Goal: Information Seeking & Learning: Learn about a topic

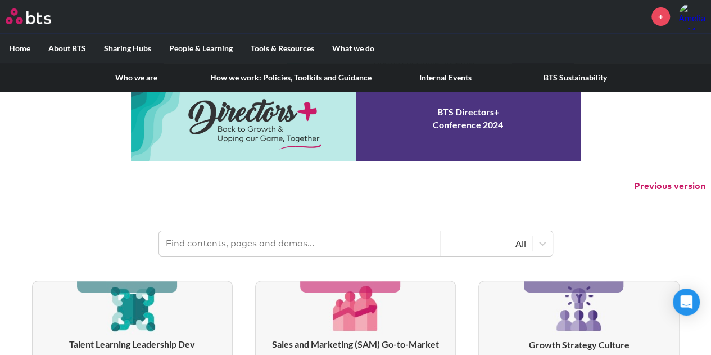
click at [278, 79] on link "How we work: Policies, Toolkits and Guidance" at bounding box center [290, 77] width 179 height 29
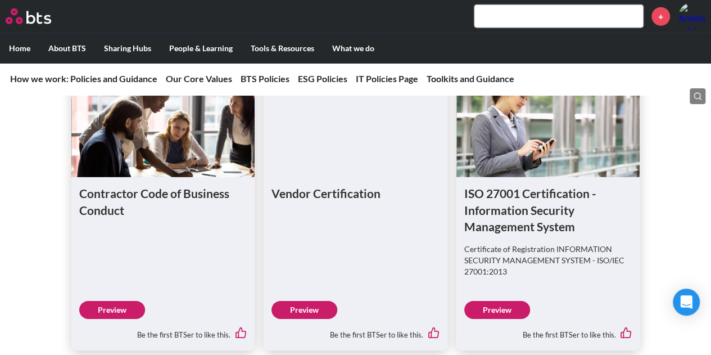
scroll to position [1574, 0]
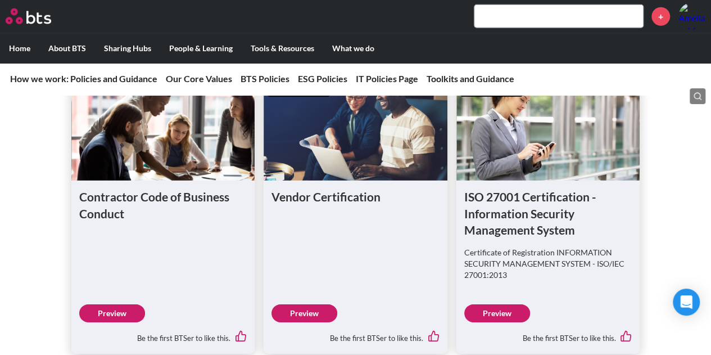
click at [509, 304] on link "Preview" at bounding box center [497, 313] width 66 height 18
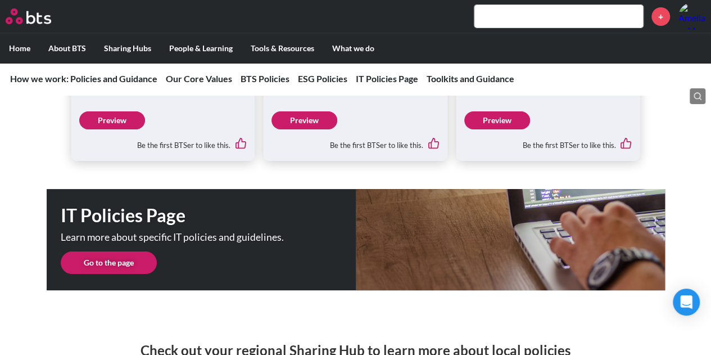
scroll to position [2080, 0]
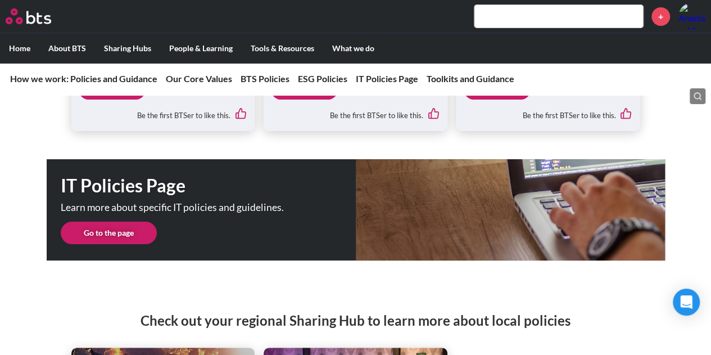
click at [120, 224] on link "Go to the page" at bounding box center [109, 233] width 96 height 22
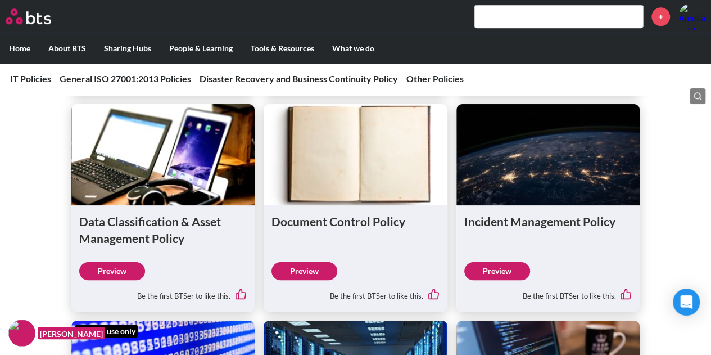
scroll to position [562, 0]
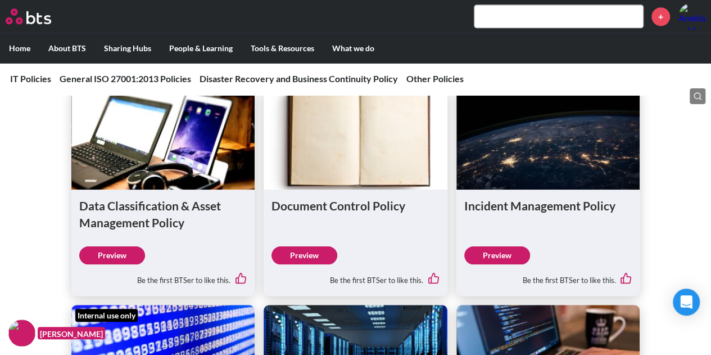
click at [498, 252] on link "Preview" at bounding box center [497, 255] width 66 height 18
click at [308, 248] on link "Preview" at bounding box center [305, 255] width 66 height 18
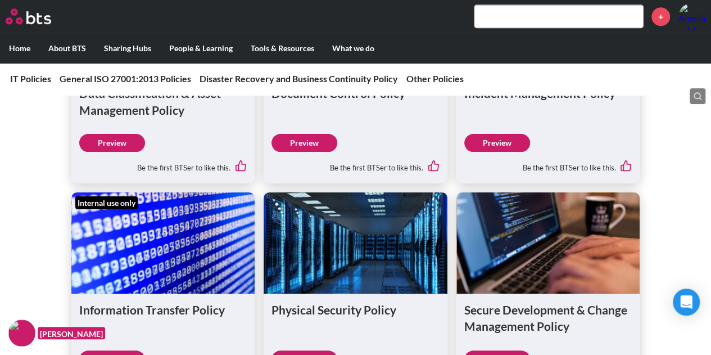
scroll to position [731, 0]
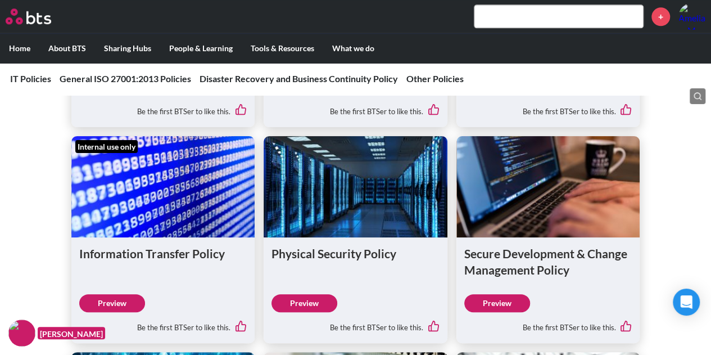
click at [311, 301] on link "Preview" at bounding box center [305, 303] width 66 height 18
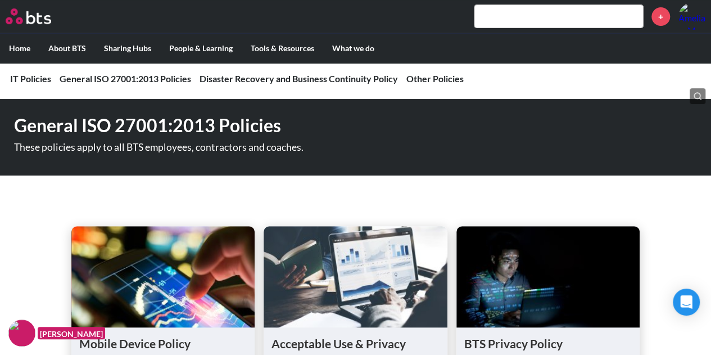
scroll to position [0, 0]
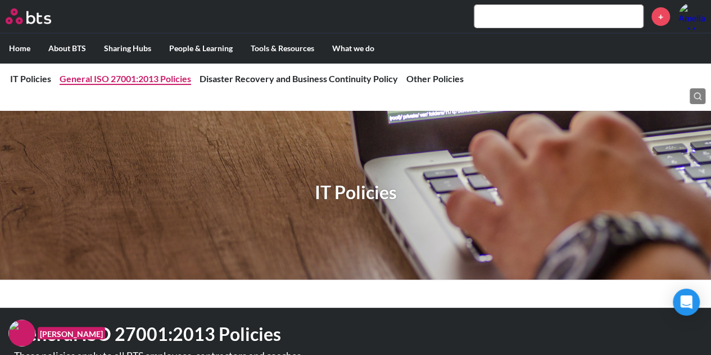
click at [138, 79] on link "General ISO 27001:2013 Policies" at bounding box center [126, 78] width 132 height 11
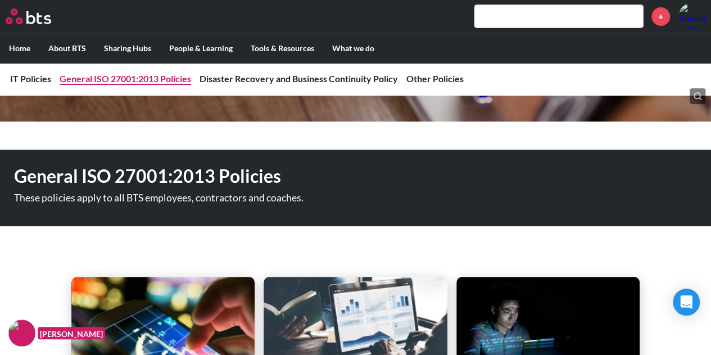
scroll to position [166, 0]
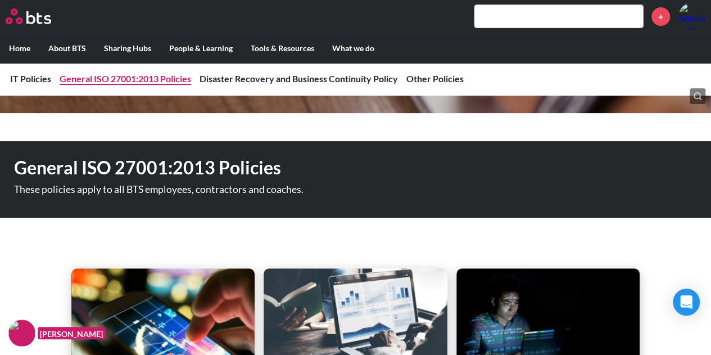
click at [138, 79] on link "General ISO 27001:2013 Policies" at bounding box center [126, 78] width 132 height 11
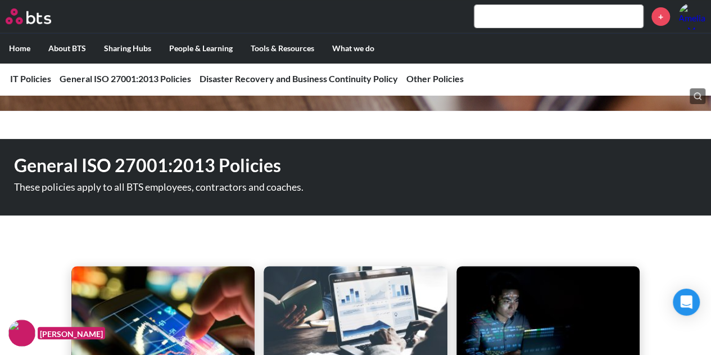
scroll to position [0, 0]
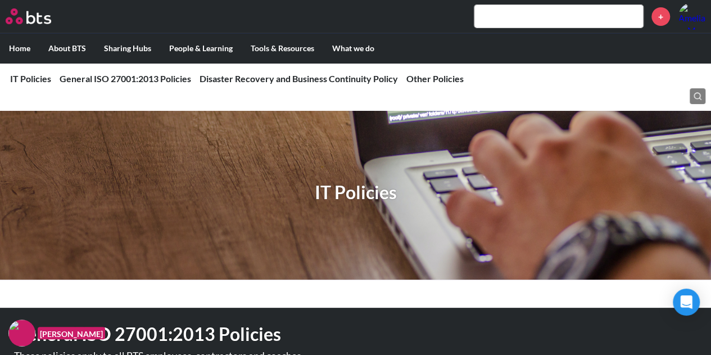
click at [20, 50] on label "Home" at bounding box center [19, 48] width 39 height 29
click at [0, 0] on input "Home" at bounding box center [0, 0] width 0 height 0
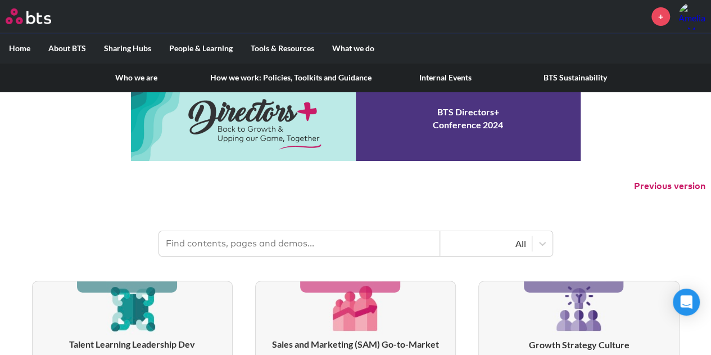
click at [58, 48] on label "About BTS" at bounding box center [67, 48] width 56 height 29
click at [0, 0] on input "About BTS" at bounding box center [0, 0] width 0 height 0
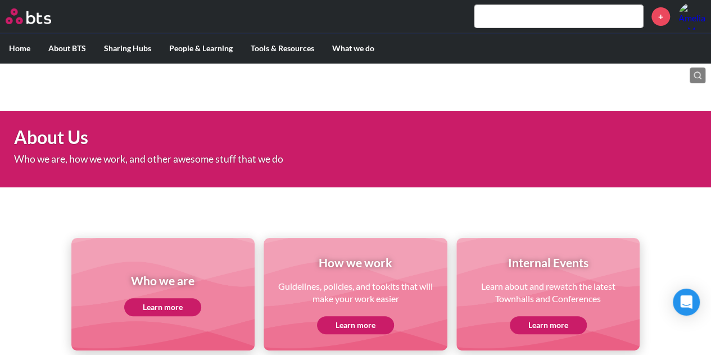
click at [359, 323] on link "Learn more" at bounding box center [355, 325] width 77 height 18
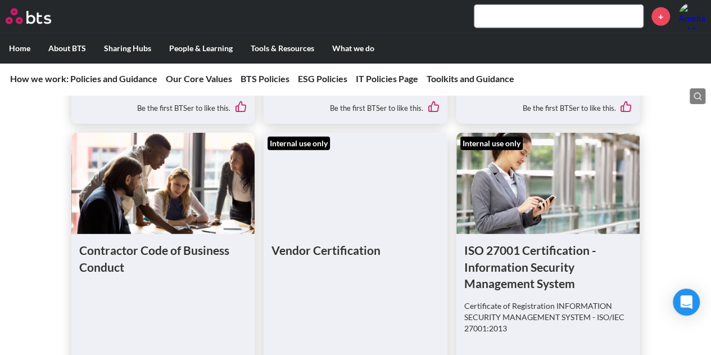
scroll to position [1574, 0]
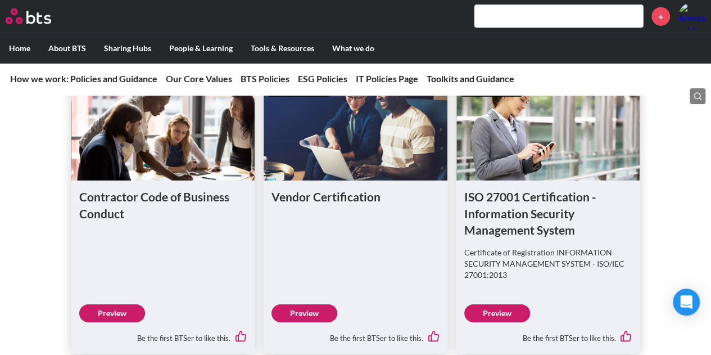
click at [506, 304] on link "Preview" at bounding box center [497, 313] width 66 height 18
click at [297, 304] on link "Preview" at bounding box center [305, 313] width 66 height 18
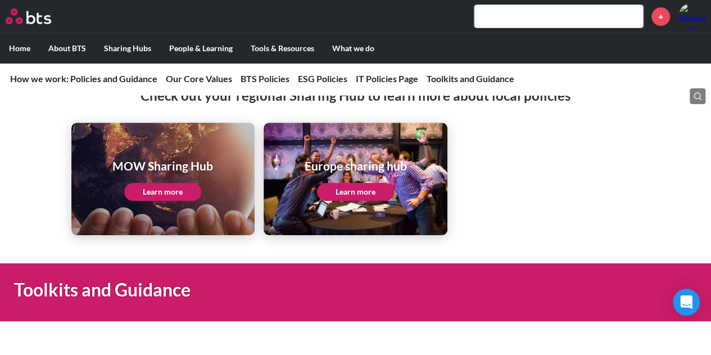
scroll to position [2080, 0]
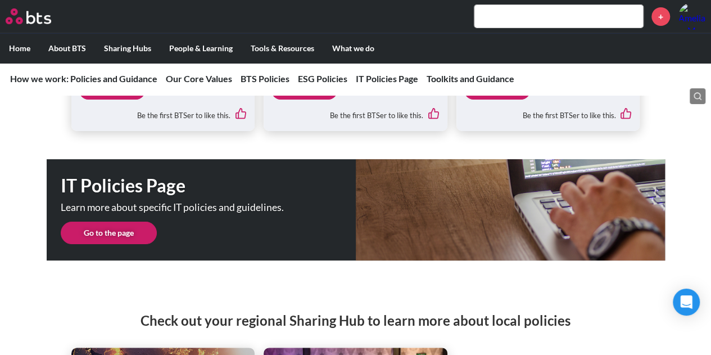
click at [118, 222] on link "Go to the page" at bounding box center [109, 233] width 96 height 22
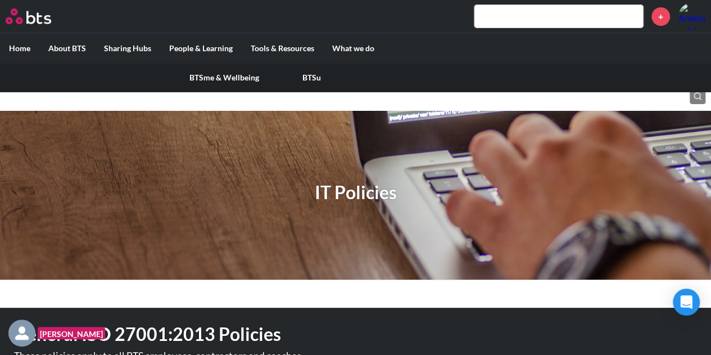
click at [212, 49] on label "People & Learning" at bounding box center [201, 48] width 82 height 29
click at [0, 0] on input "People & Learning" at bounding box center [0, 0] width 0 height 0
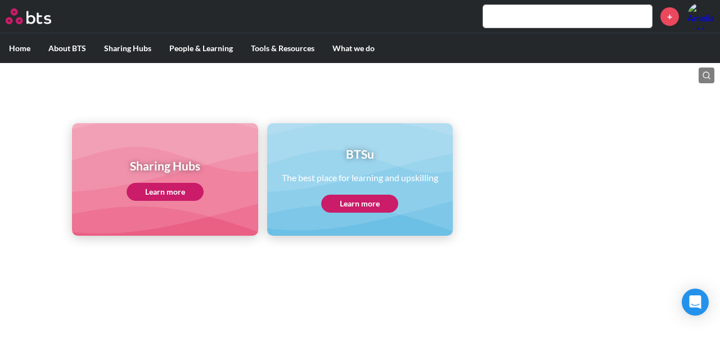
click at [174, 197] on link "Learn more" at bounding box center [164, 192] width 77 height 18
